Goal: Task Accomplishment & Management: Manage account settings

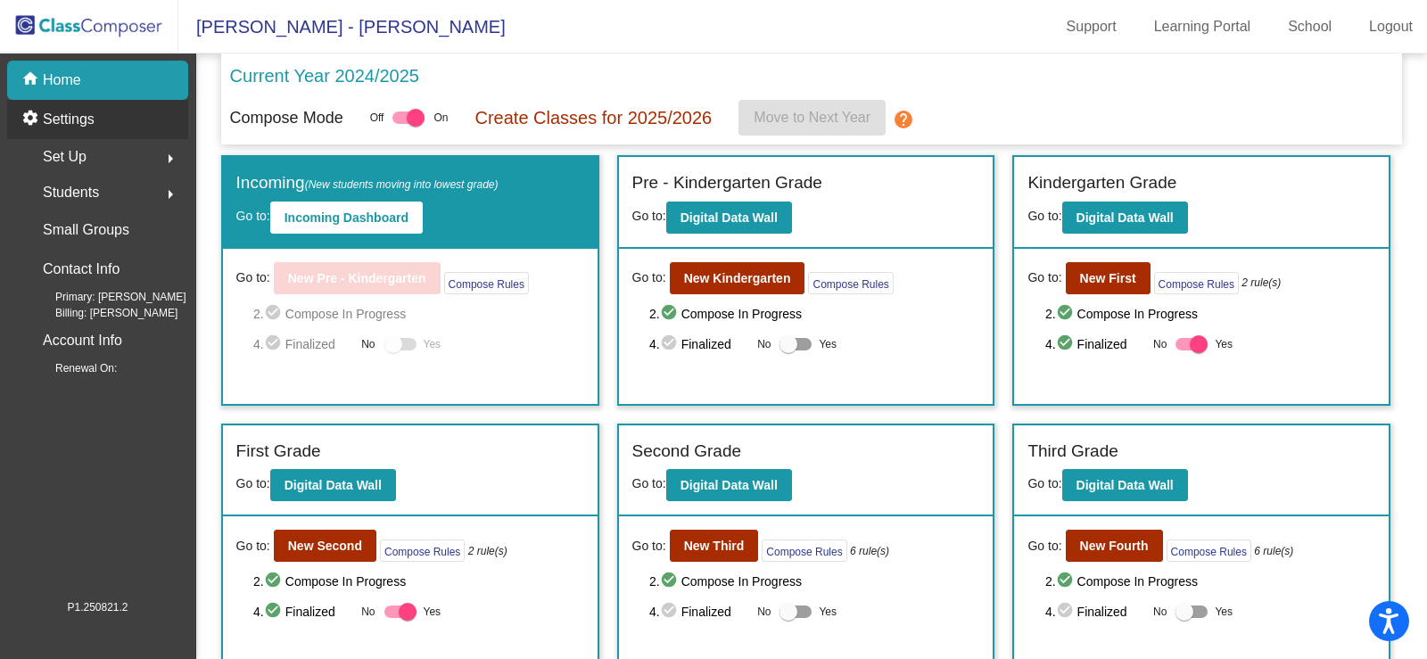
click at [76, 128] on p "Settings" at bounding box center [69, 119] width 52 height 21
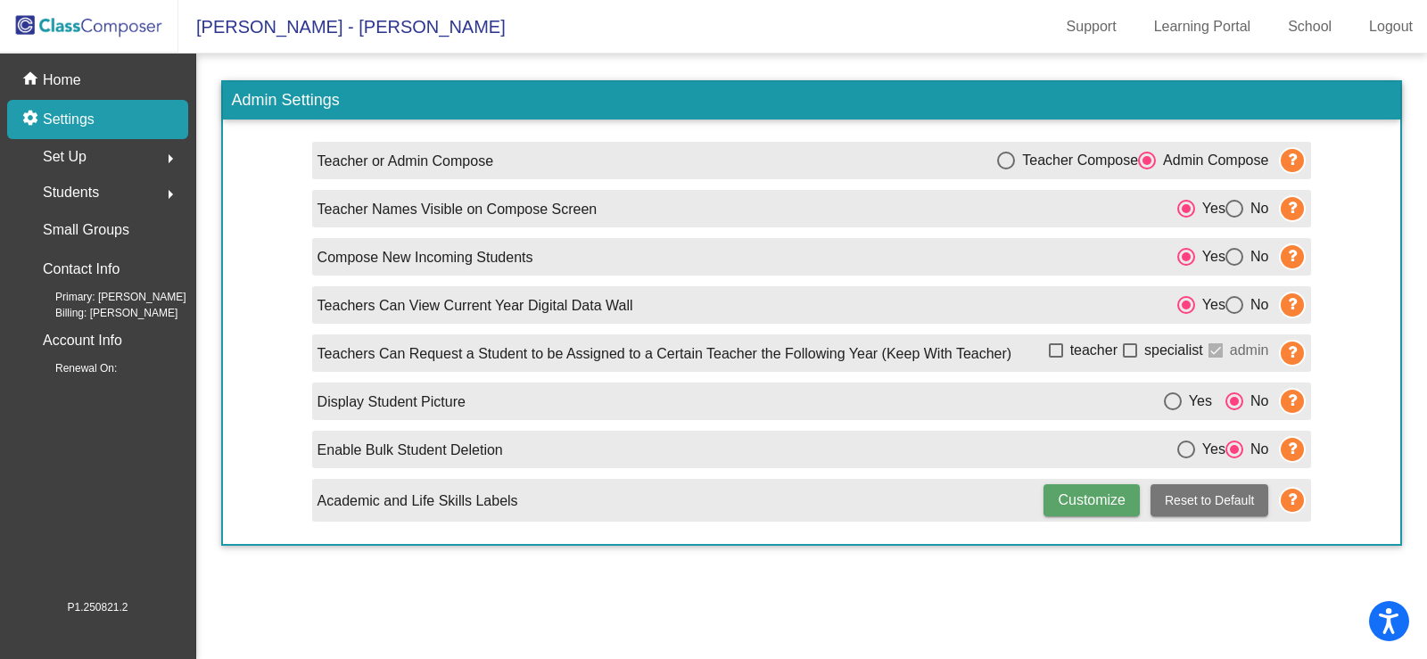
click at [69, 164] on span "Set Up" at bounding box center [65, 156] width 44 height 25
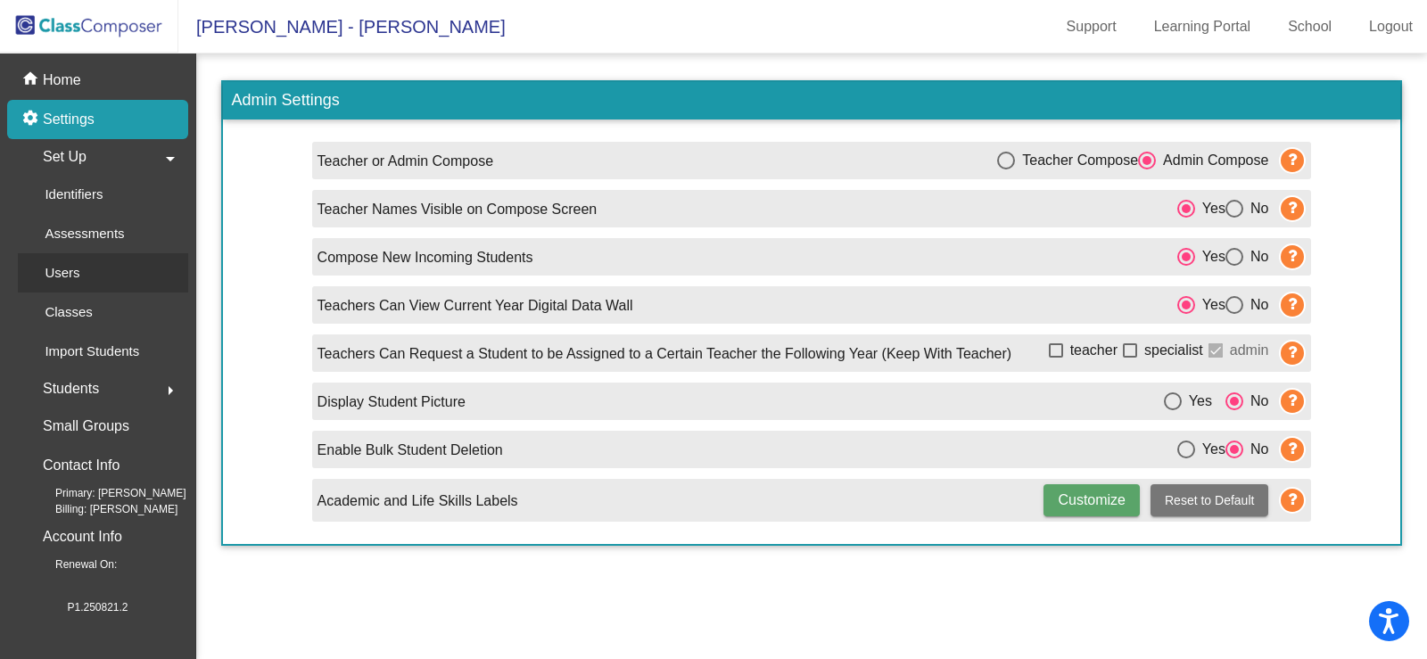
click at [65, 273] on p "Users" at bounding box center [62, 272] width 35 height 21
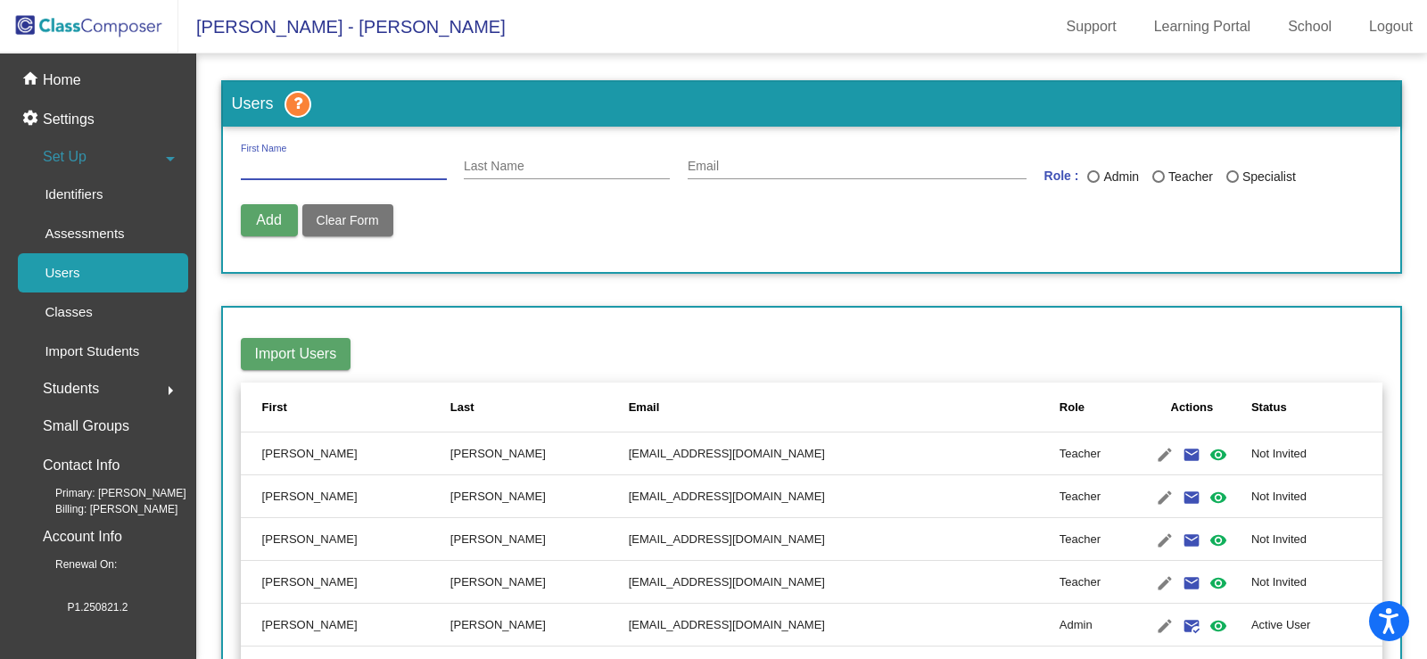
click at [268, 168] on input "First Name" at bounding box center [344, 167] width 206 height 14
click at [525, 161] on input "Last Name" at bounding box center [567, 167] width 206 height 14
click at [298, 167] on input "[PERSON_NAME]" at bounding box center [344, 167] width 206 height 14
type input "D"
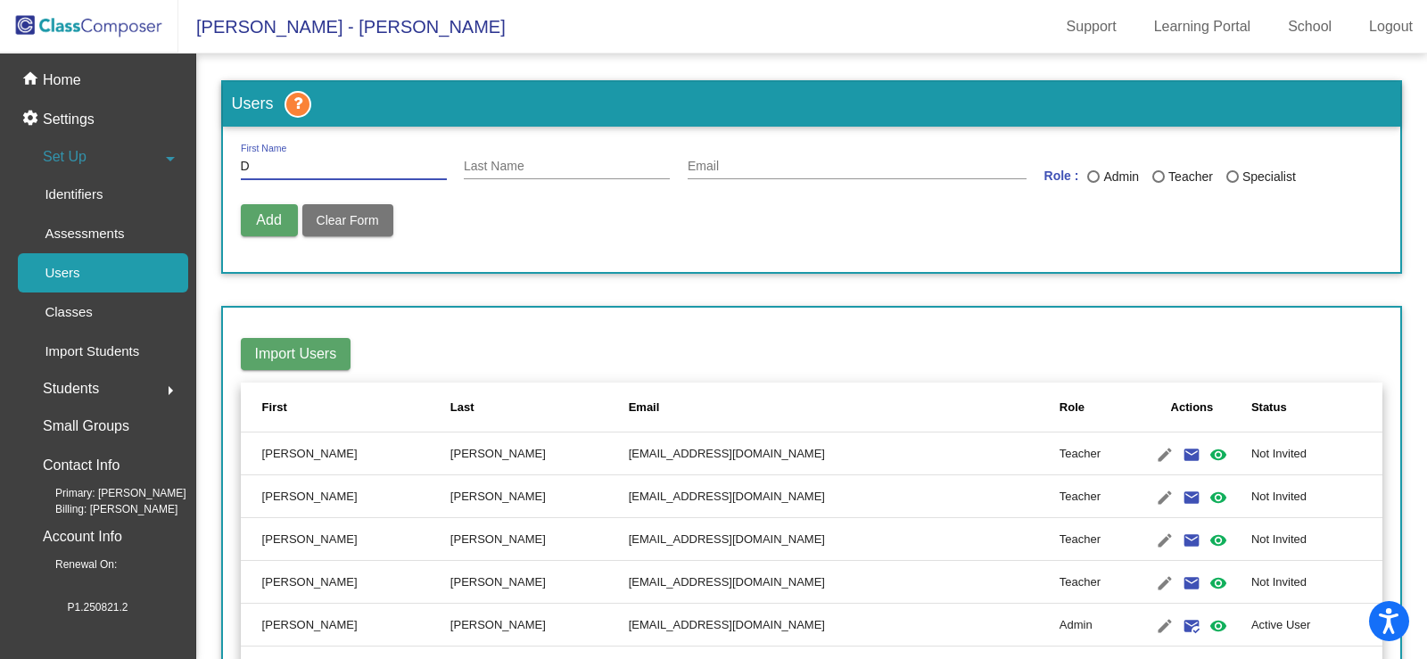
click at [254, 167] on input "D" at bounding box center [344, 167] width 206 height 14
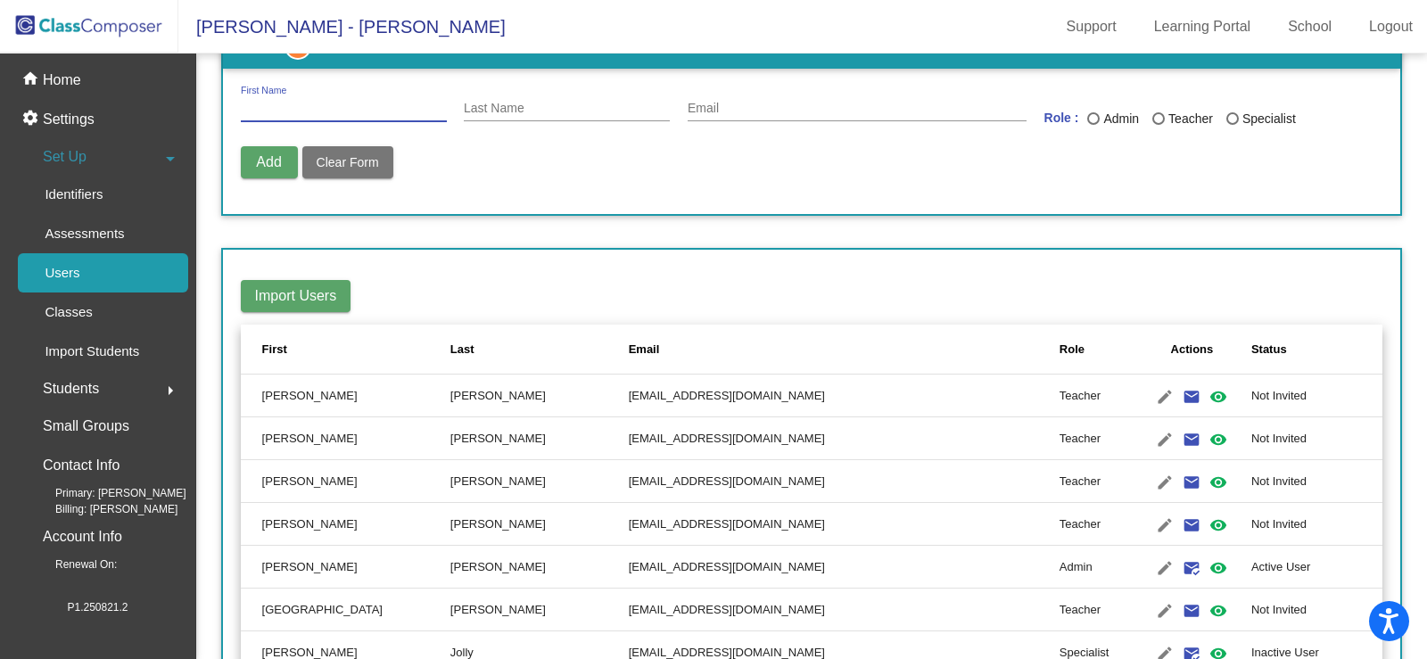
scroll to position [89, 0]
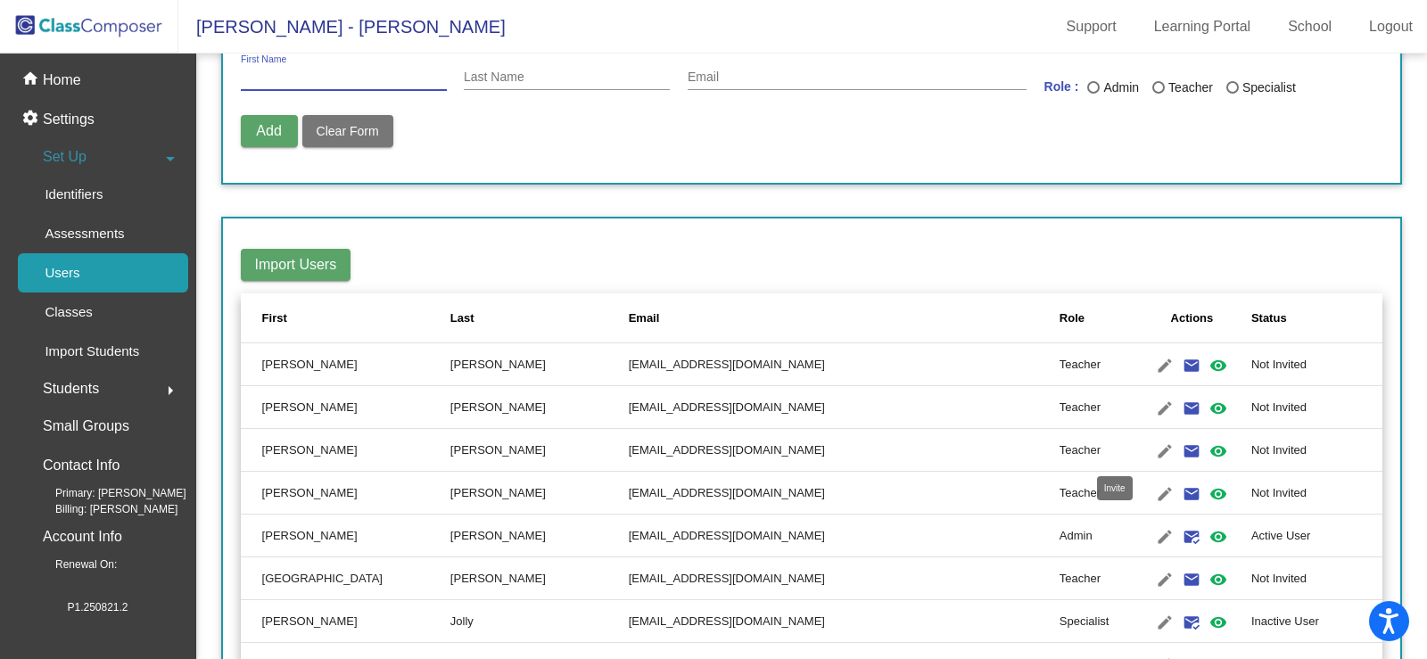
click at [1181, 449] on mat-icon "email" at bounding box center [1191, 451] width 21 height 21
